Goal: Task Accomplishment & Management: Manage account settings

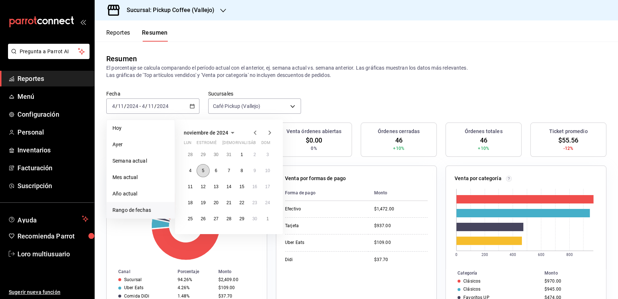
click at [203, 171] on abbr "5" at bounding box center [203, 170] width 3 height 5
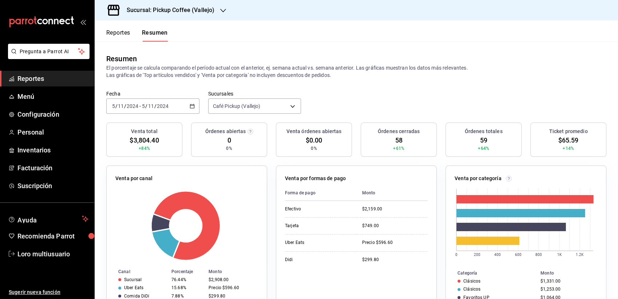
click at [175, 106] on div "2024-11-05 5 / 11 / 2024 - 2024-11-05 5 / 11 / 2024" at bounding box center [152, 105] width 93 height 15
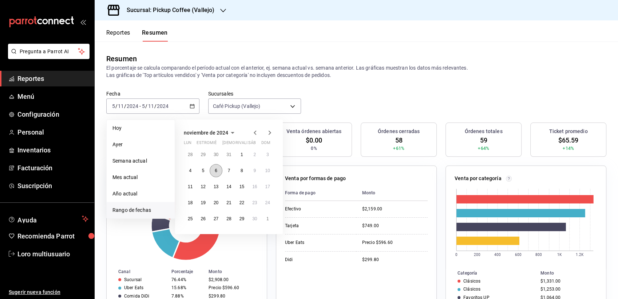
click at [215, 165] on button "6" at bounding box center [216, 170] width 13 height 13
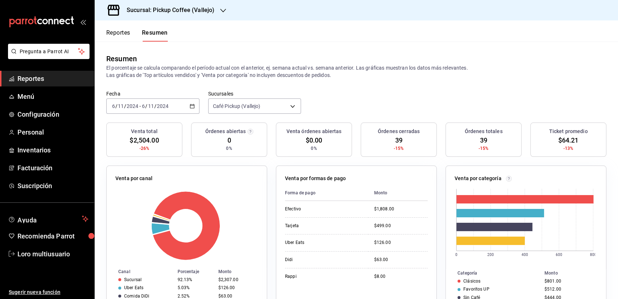
click at [151, 110] on div "2024-11-06 6 / 11 / 2024 - 2024-11-06 6 / 11 / 2024" at bounding box center [152, 105] width 93 height 15
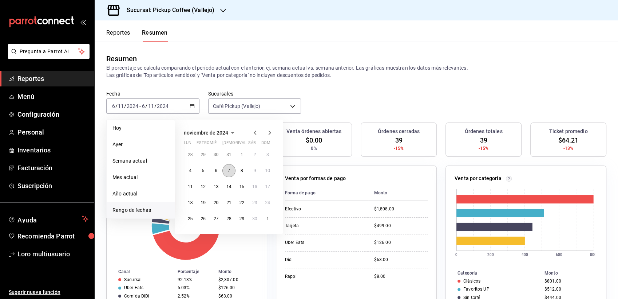
click at [230, 171] on button "7" at bounding box center [228, 170] width 13 height 13
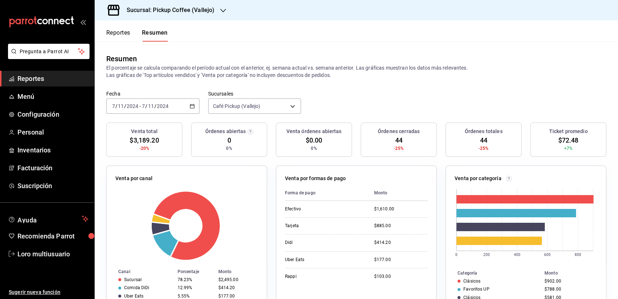
click at [144, 108] on input "7" at bounding box center [144, 106] width 4 height 6
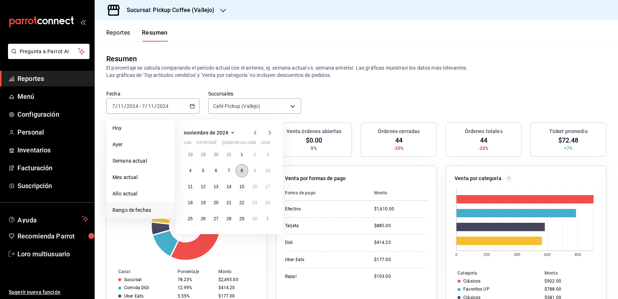
click at [241, 174] on button "8" at bounding box center [242, 170] width 13 height 13
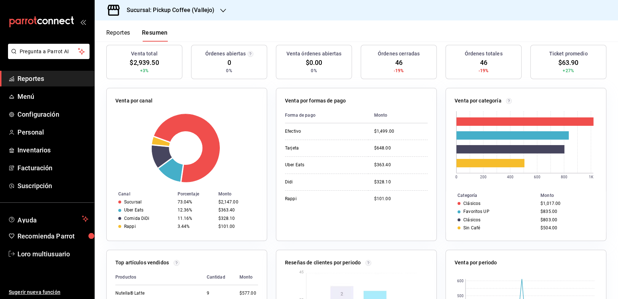
scroll to position [81, 0]
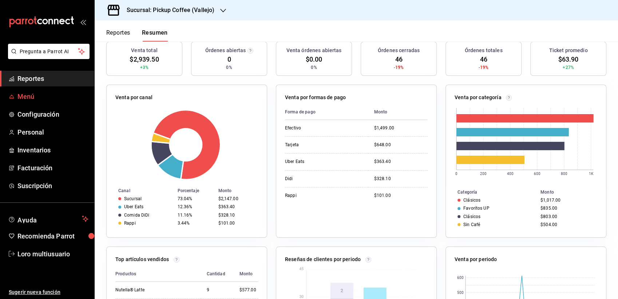
click at [50, 92] on span "Menú" at bounding box center [52, 96] width 71 height 10
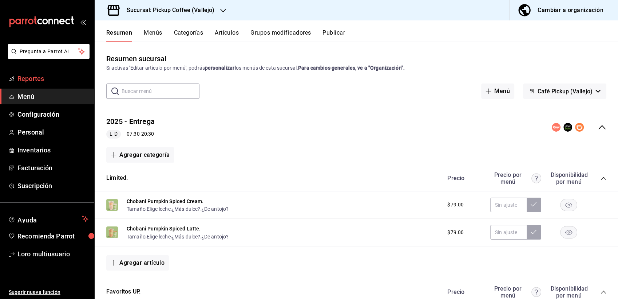
click at [68, 71] on link "Reportes" at bounding box center [47, 79] width 94 height 16
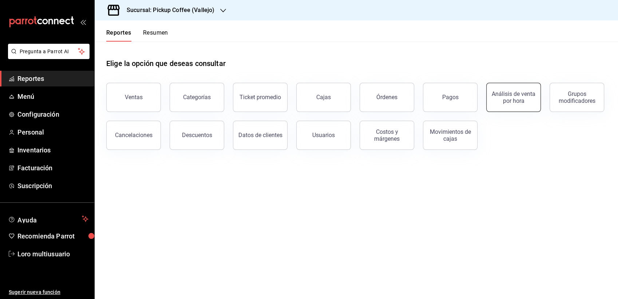
click at [512, 93] on div "Análisis de venta por hora" at bounding box center [513, 97] width 45 height 14
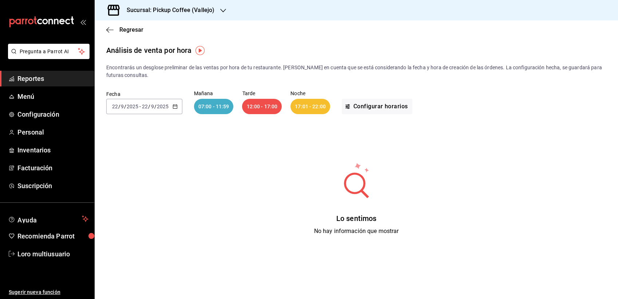
click at [146, 102] on div "[DATE] [DATE] - [DATE] [DATE]" at bounding box center [144, 106] width 76 height 15
click at [125, 208] on span "Rango de fechas" at bounding box center [141, 210] width 56 height 8
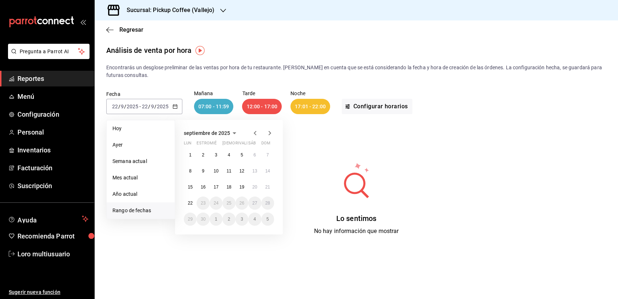
click at [233, 135] on icon "button" at bounding box center [234, 133] width 9 height 9
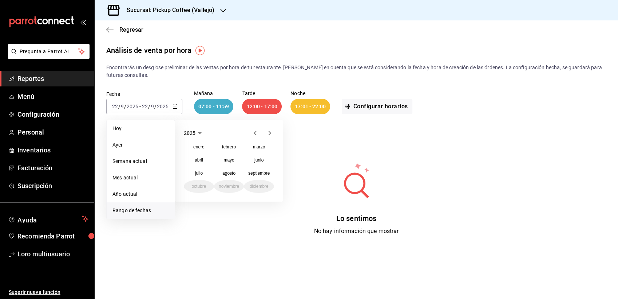
click at [255, 129] on icon "button" at bounding box center [255, 133] width 9 height 9
click at [222, 185] on abbr "noviembre" at bounding box center [229, 186] width 20 height 5
click at [190, 168] on abbr "4" at bounding box center [190, 170] width 3 height 5
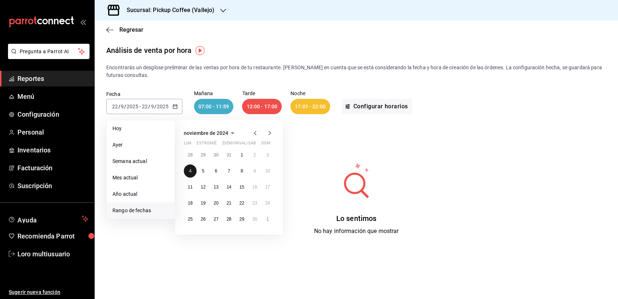
click at [190, 168] on abbr "4" at bounding box center [190, 170] width 3 height 5
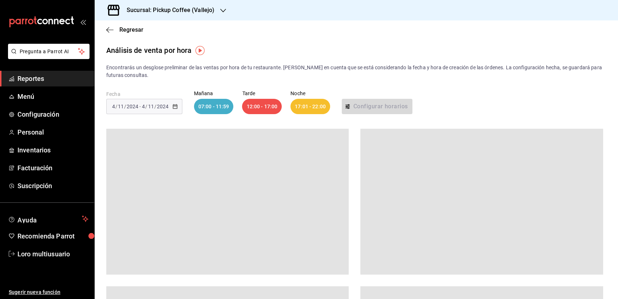
click at [216, 108] on div "07:00 - 11:59" at bounding box center [214, 106] width 40 height 15
click at [250, 112] on div "12:00 - 17:00" at bounding box center [262, 106] width 40 height 15
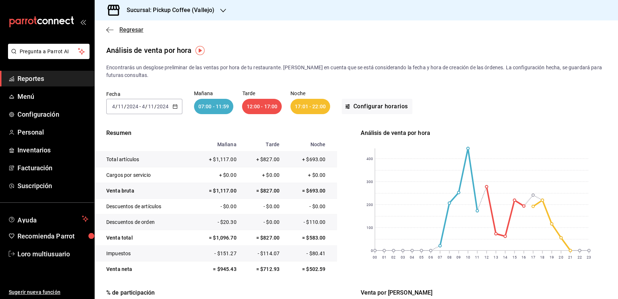
click at [111, 32] on icon "button" at bounding box center [109, 30] width 7 height 7
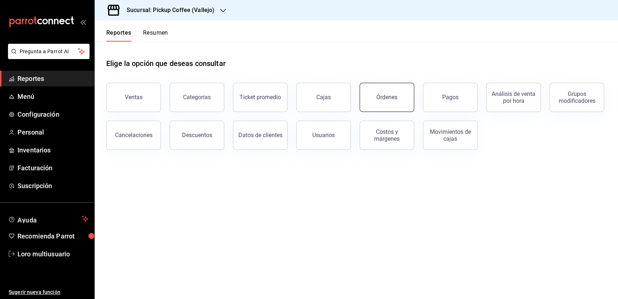
click at [386, 93] on button "Órdenes" at bounding box center [387, 97] width 55 height 29
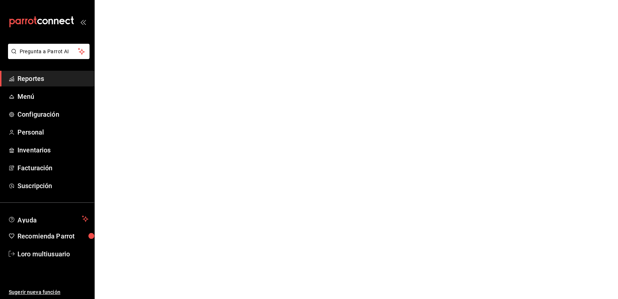
click at [386, 0] on html "Pregunta a Parrot AI Reportes Menú Configuración Personal Inventarios Facturaci…" at bounding box center [309, 0] width 618 height 0
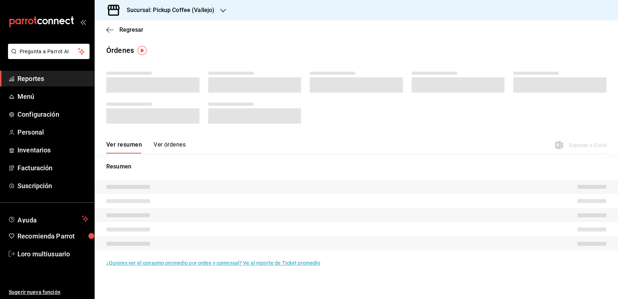
drag, startPoint x: 386, startPoint y: 93, endPoint x: 378, endPoint y: 201, distance: 108.1
click at [378, 201] on tr at bounding box center [357, 201] width 524 height 14
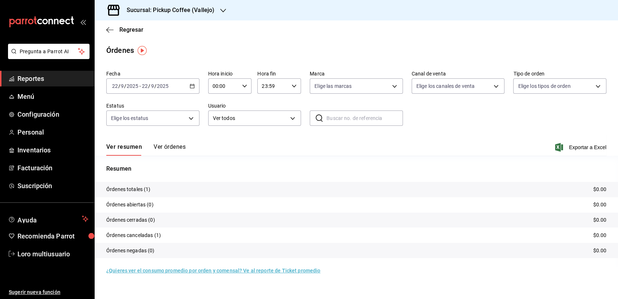
click at [128, 78] on div "Fecha 2025-09-22 22 / 9 / 2025 - 2025-09-22 22 / 9 / 2025" at bounding box center [152, 81] width 93 height 23
click at [131, 81] on div "[DATE] [DATE] - [DATE] [DATE]" at bounding box center [152, 85] width 93 height 15
click at [146, 190] on span "Rango de fechas" at bounding box center [141, 190] width 56 height 8
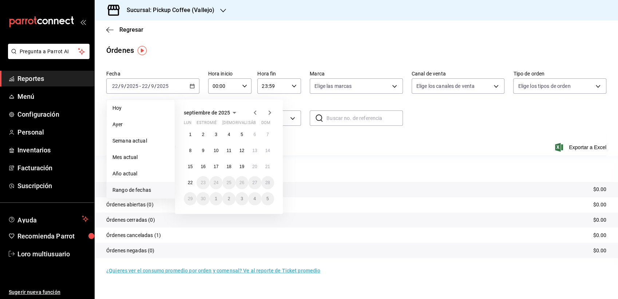
click at [226, 113] on span "septiembre de 2025" at bounding box center [207, 113] width 46 height 6
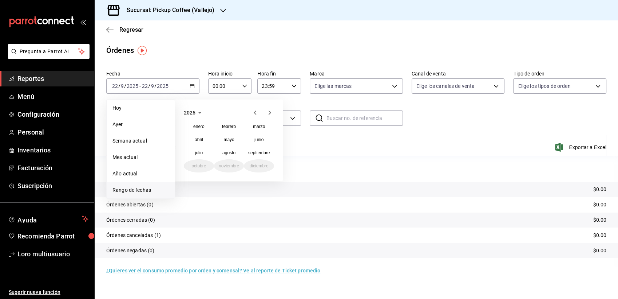
click at [256, 109] on icon "button" at bounding box center [255, 112] width 9 height 9
click at [233, 168] on abbr "noviembre" at bounding box center [229, 165] width 20 height 5
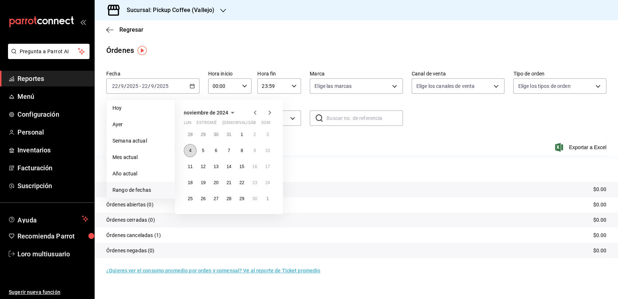
click at [196, 152] on button "4" at bounding box center [190, 150] width 13 height 13
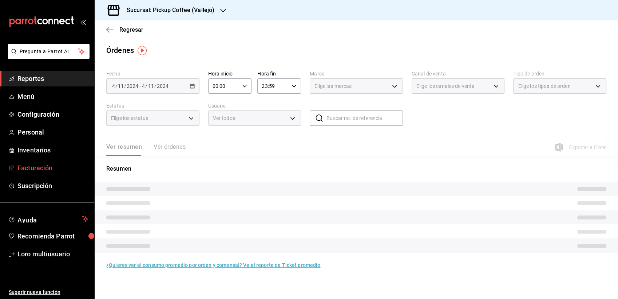
click at [28, 170] on font "Facturación" at bounding box center [34, 168] width 35 height 8
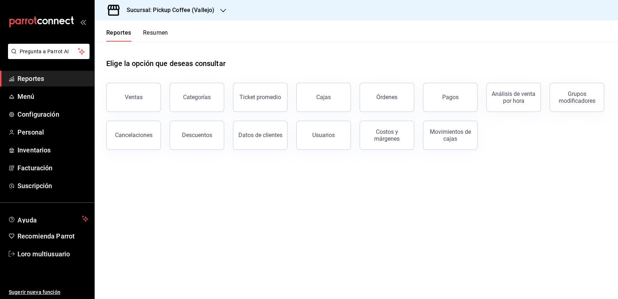
click at [145, 29] on button "Resumen" at bounding box center [155, 35] width 25 height 12
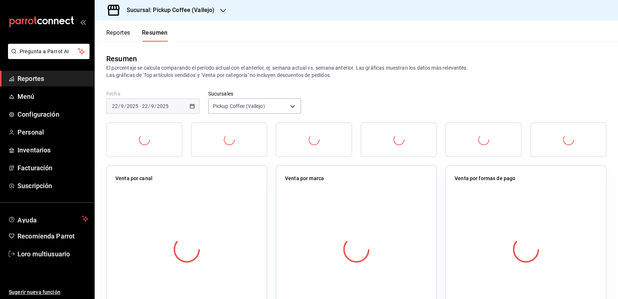
click at [150, 105] on span "/" at bounding box center [149, 106] width 2 height 6
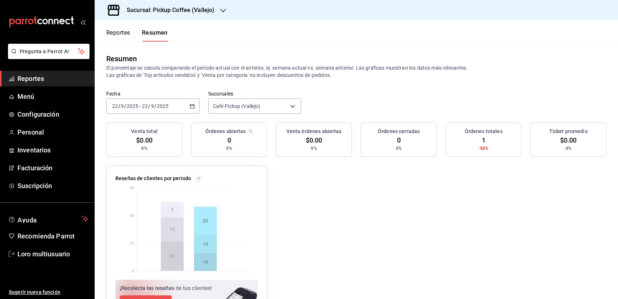
click at [127, 101] on div "[DATE] [DATE] - [DATE] [DATE]" at bounding box center [152, 105] width 93 height 15
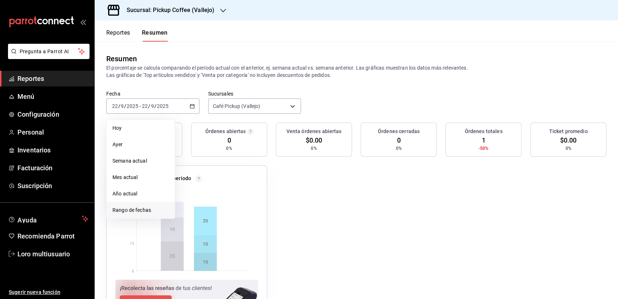
click at [122, 211] on span "Rango de fechas" at bounding box center [141, 210] width 56 height 8
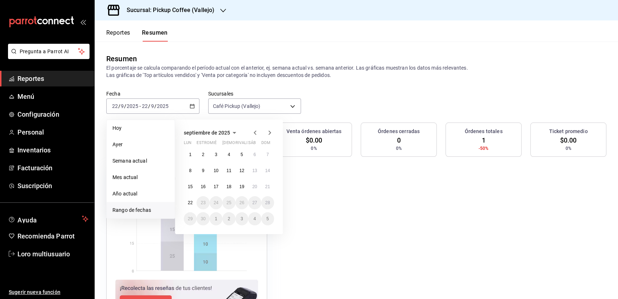
click at [224, 127] on div "[DATE] [PERSON_NAME] estropear mié jue rivalizar sáb dom 1 2 3 4 5 6 7 8 9 10 1…" at bounding box center [229, 176] width 108 height 114
click at [230, 130] on icon "button" at bounding box center [234, 132] width 9 height 9
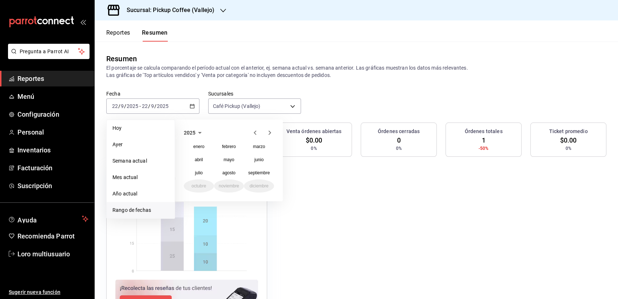
click at [256, 138] on div "[DATE] febrero marzo [PERSON_NAME] [PERSON_NAME] septiembre octubre noviembre d…" at bounding box center [229, 160] width 108 height 82
drag, startPoint x: 255, startPoint y: 135, endPoint x: 233, endPoint y: 129, distance: 23.2
click at [233, 129] on div "2025" at bounding box center [229, 132] width 90 height 9
click at [257, 131] on icon "button" at bounding box center [255, 132] width 9 height 9
click at [232, 189] on button "noviembre" at bounding box center [229, 185] width 30 height 13
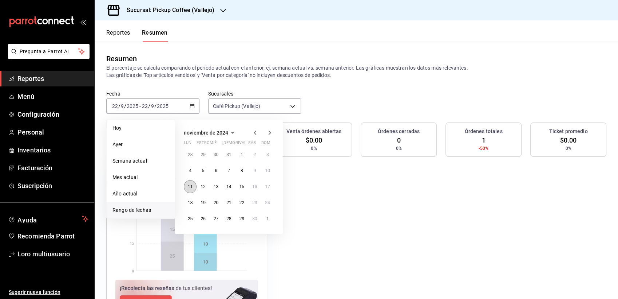
click at [188, 187] on abbr "11" at bounding box center [190, 186] width 5 height 5
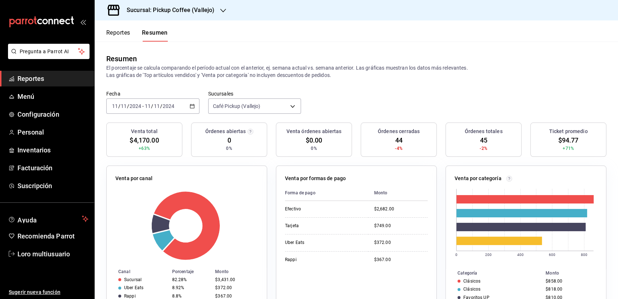
click at [170, 100] on div "[DATE] [DATE] - [DATE] [DATE]" at bounding box center [152, 105] width 93 height 15
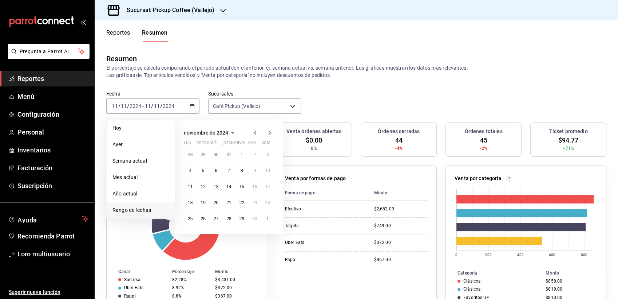
click at [255, 134] on icon "button" at bounding box center [255, 132] width 9 height 9
click at [222, 173] on div "1 2 3 4 5 6 7 8 9 10 11 12 13 14 15 16 17 18 19 20 21 22 23 24 25 26 27 28 29 3…" at bounding box center [229, 186] width 90 height 77
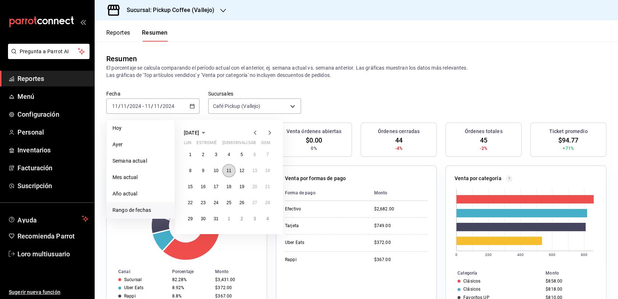
click at [225, 172] on button "11" at bounding box center [228, 170] width 13 height 13
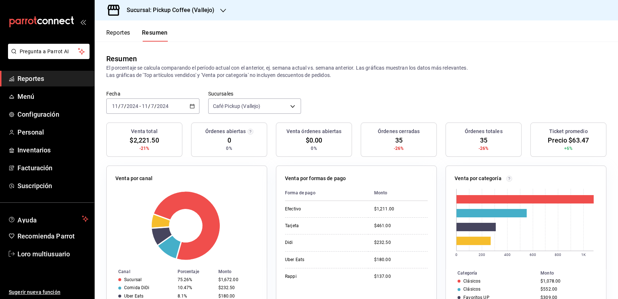
click at [123, 33] on font "Reportes" at bounding box center [118, 32] width 24 height 7
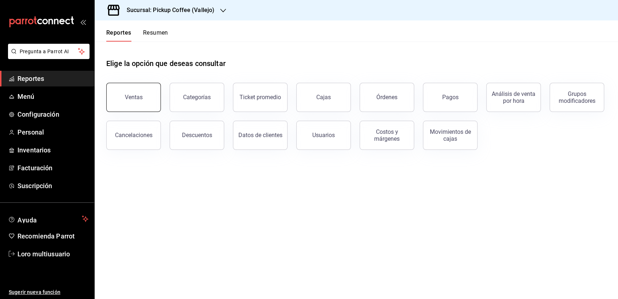
click at [149, 103] on button "Ventas" at bounding box center [133, 97] width 55 height 29
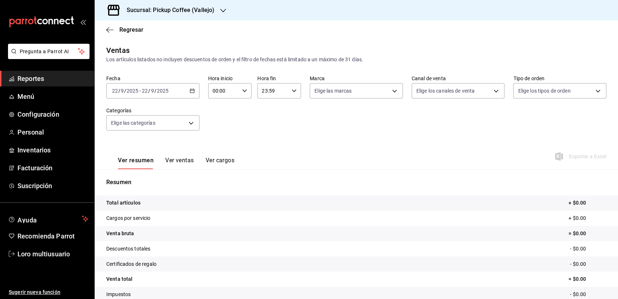
click at [150, 96] on div "[DATE] [DATE] - [DATE] [DATE]" at bounding box center [152, 90] width 93 height 15
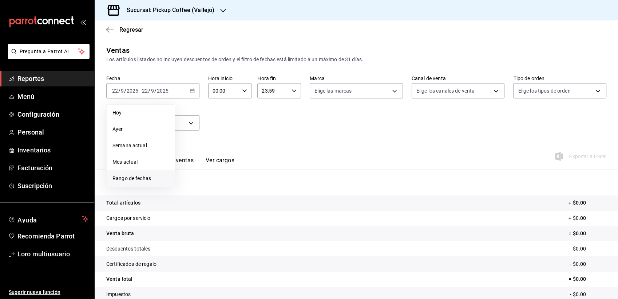
click at [154, 179] on span "Rango de fechas" at bounding box center [141, 178] width 56 height 8
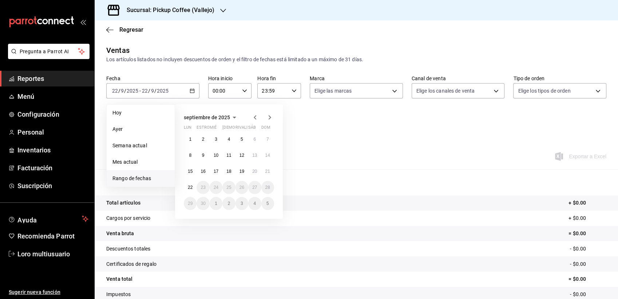
click at [252, 114] on icon "button" at bounding box center [255, 117] width 9 height 9
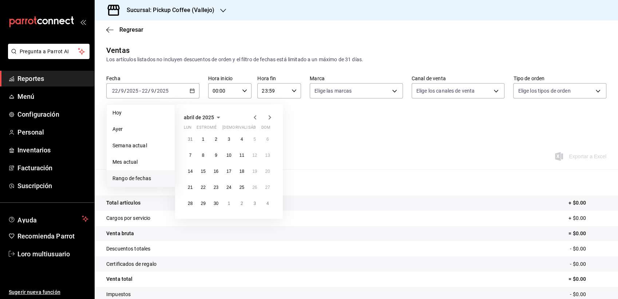
click at [252, 114] on icon "button" at bounding box center [255, 117] width 9 height 9
click at [271, 114] on icon "button" at bounding box center [269, 117] width 9 height 9
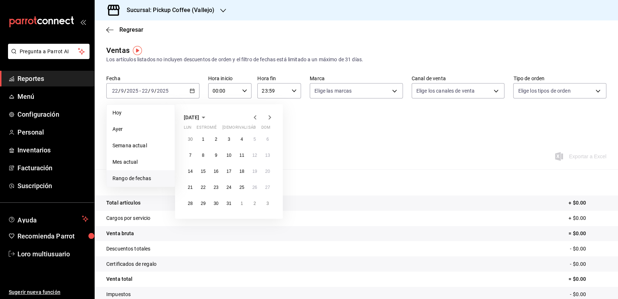
click at [268, 120] on icon "button" at bounding box center [269, 117] width 9 height 9
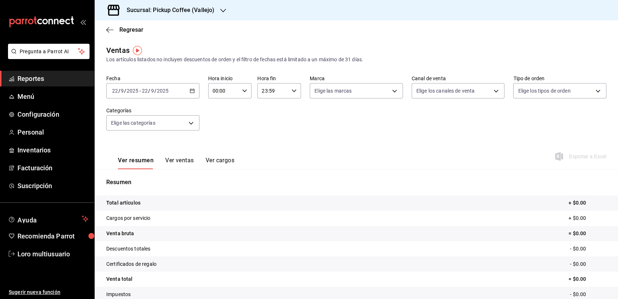
click at [235, 36] on div "Regresar" at bounding box center [357, 29] width 524 height 19
click at [50, 115] on font "Configuración" at bounding box center [38, 114] width 42 height 8
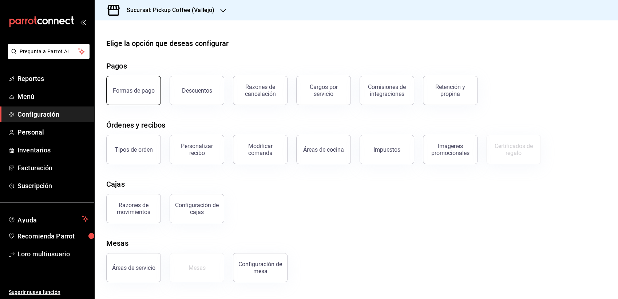
click at [147, 80] on button "Formas de pago" at bounding box center [133, 90] width 55 height 29
click at [147, 80] on html "Pregunta a Parrot AI Reportes Menú Configuración Personal Inventarios Facturaci…" at bounding box center [309, 149] width 618 height 299
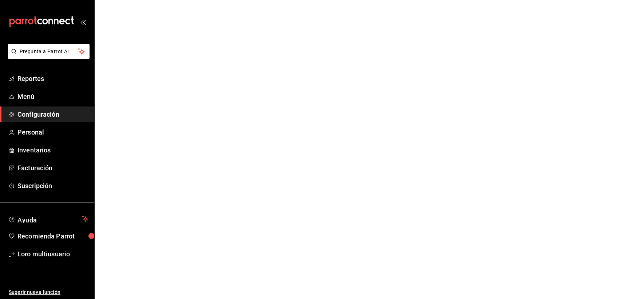
click at [396, 0] on html "Pregunta a Parrot AI Reportes Menú Configuración Personal Inventarios Facturaci…" at bounding box center [309, 0] width 618 height 0
